Goal: Use online tool/utility: Utilize a website feature to perform a specific function

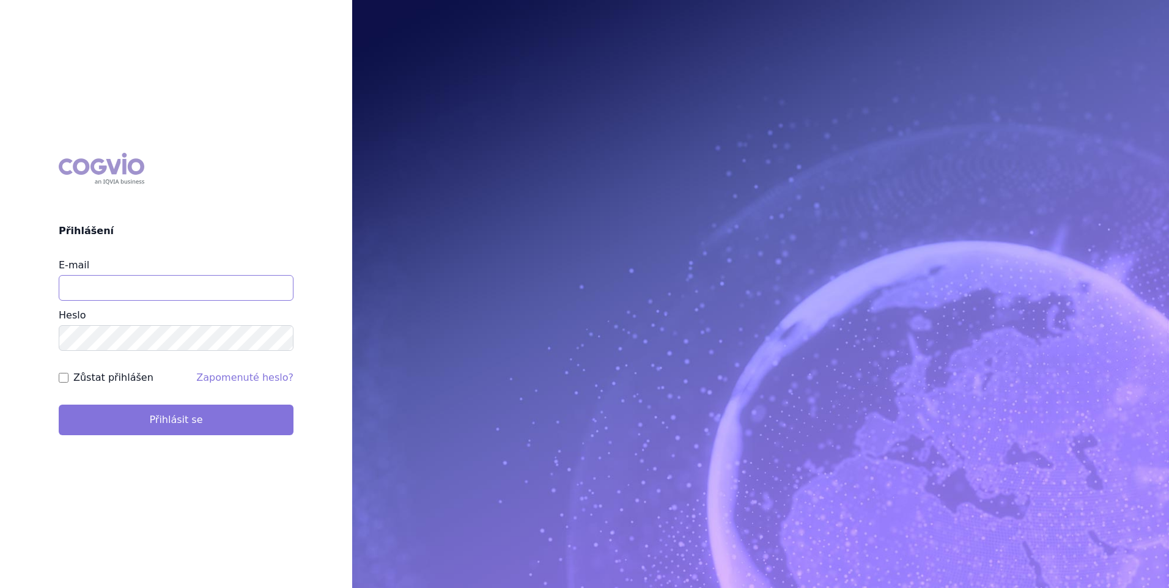
type input "[EMAIL_ADDRESS][DOMAIN_NAME]"
click at [180, 423] on button "Přihlásit se" at bounding box center [176, 420] width 235 height 31
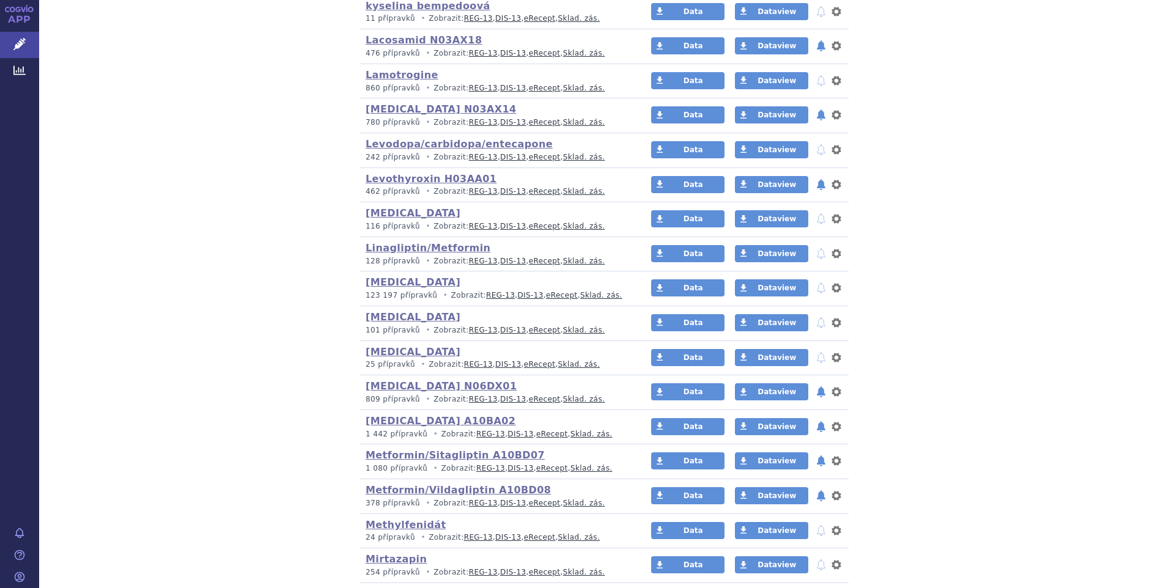
scroll to position [1346, 0]
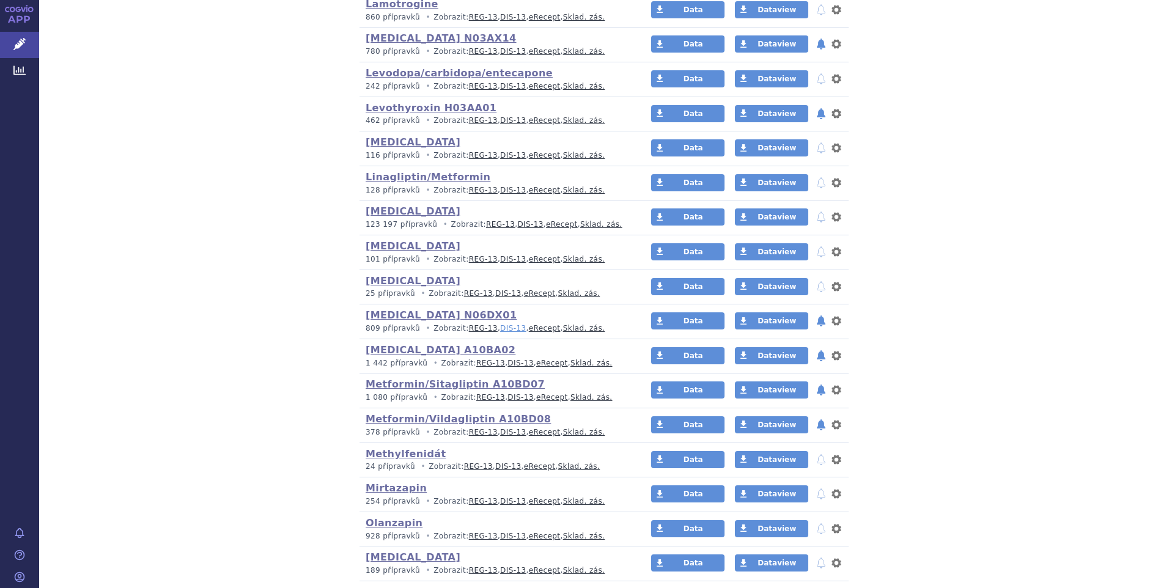
click at [500, 325] on link "DIS-13" at bounding box center [513, 328] width 26 height 9
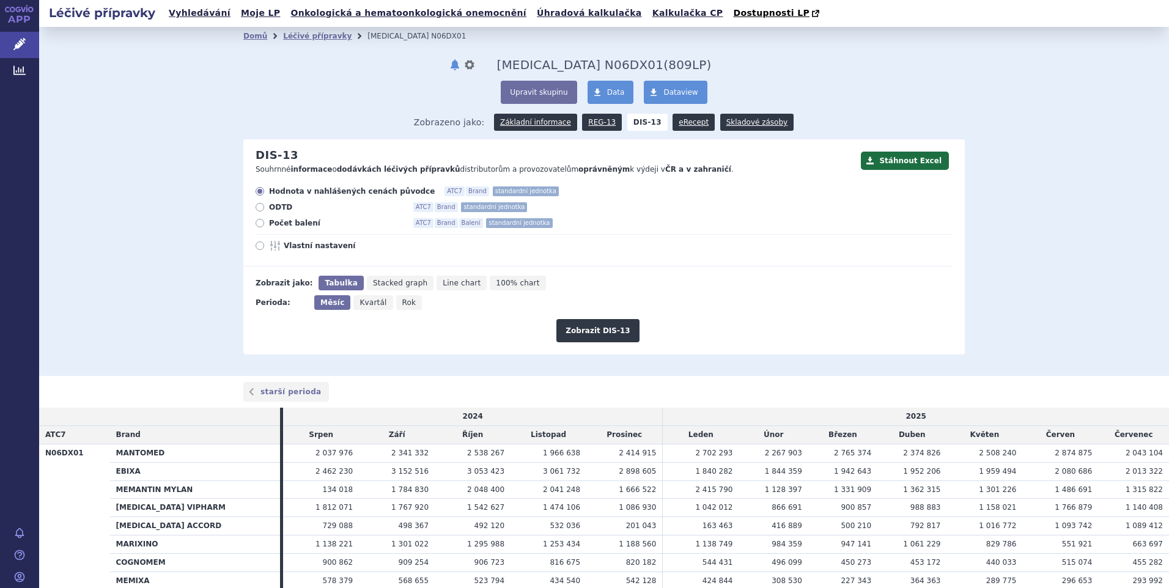
scroll to position [162, 0]
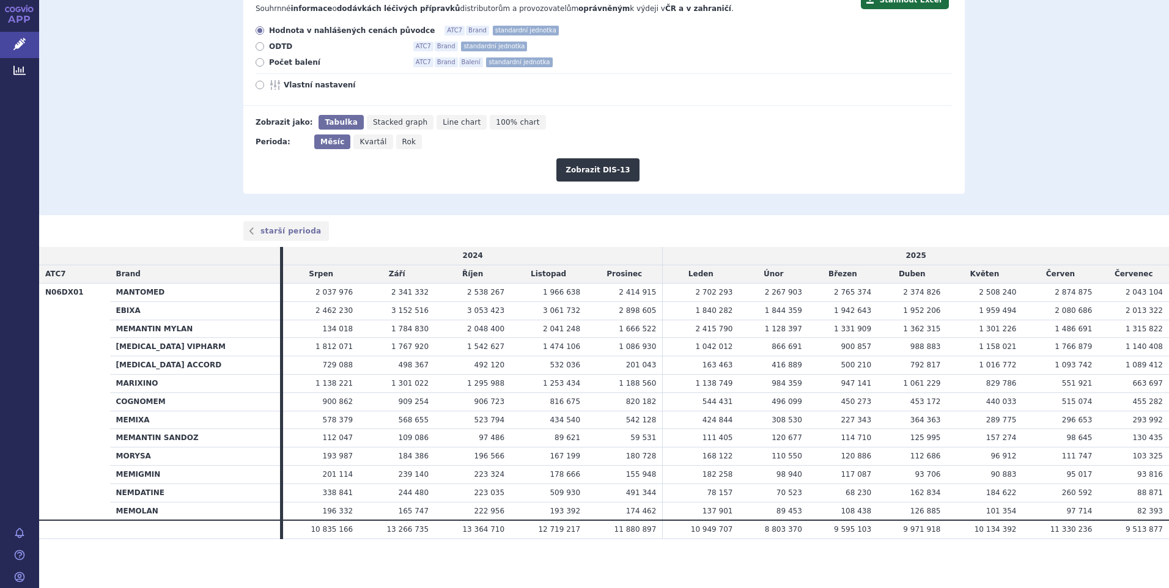
click at [256, 64] on icon at bounding box center [260, 62] width 9 height 9
click at [257, 64] on input "Počet balení ATC7 Brand Balení standardní jednotka" at bounding box center [261, 64] width 8 height 8
radio input "true"
click at [596, 169] on button "Zobrazit DIS-13" at bounding box center [598, 169] width 83 height 23
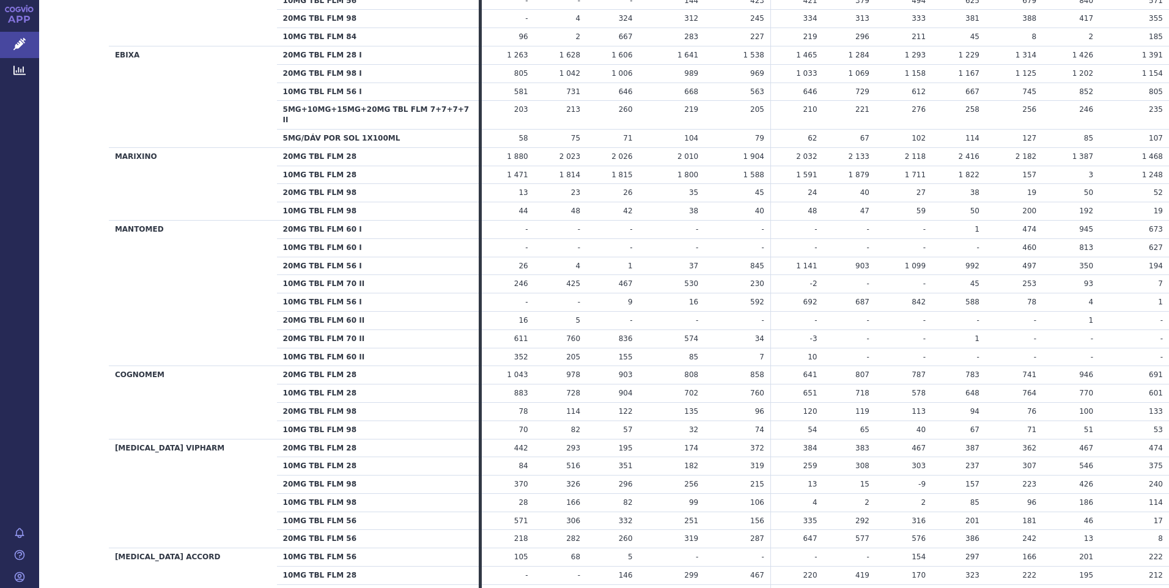
scroll to position [428, 0]
